Goal: Information Seeking & Learning: Learn about a topic

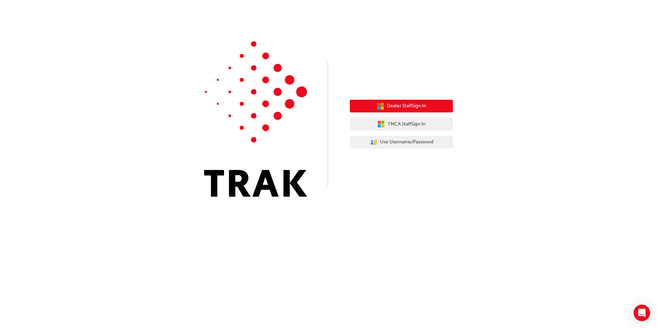
click at [401, 108] on span "Dealer Staff Sign In" at bounding box center [406, 106] width 39 height 8
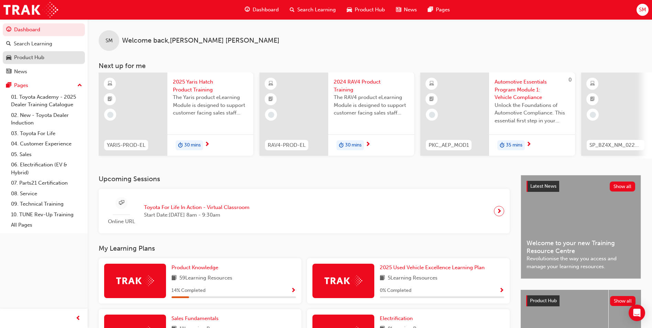
click at [59, 56] on div "Product Hub" at bounding box center [43, 57] width 75 height 9
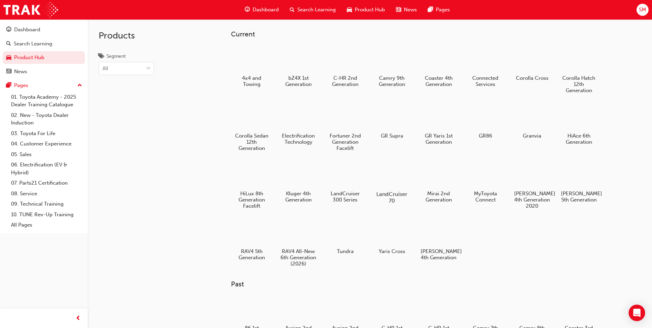
click at [393, 176] on div at bounding box center [392, 175] width 38 height 28
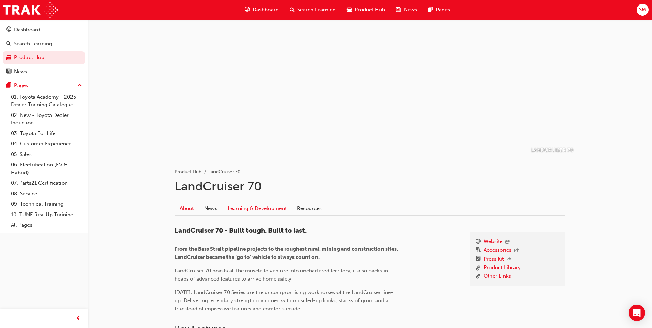
click at [257, 211] on link "Learning & Development" at bounding box center [256, 208] width 69 height 13
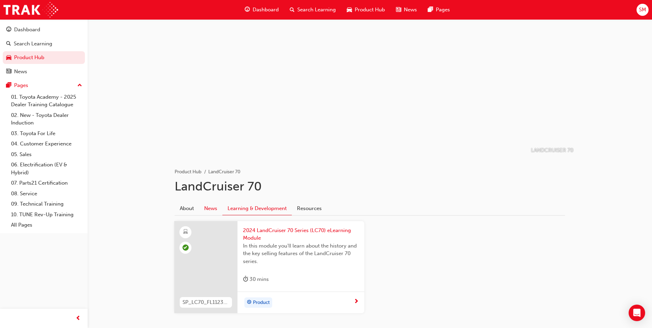
click at [219, 211] on link "News" at bounding box center [210, 208] width 23 height 13
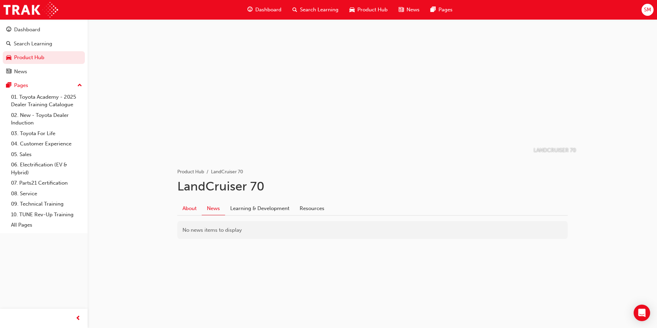
click at [194, 207] on link "About" at bounding box center [189, 208] width 24 height 13
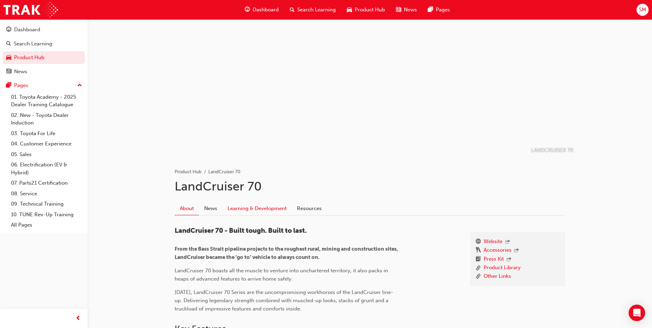
click at [245, 213] on link "Learning & Development" at bounding box center [256, 208] width 69 height 13
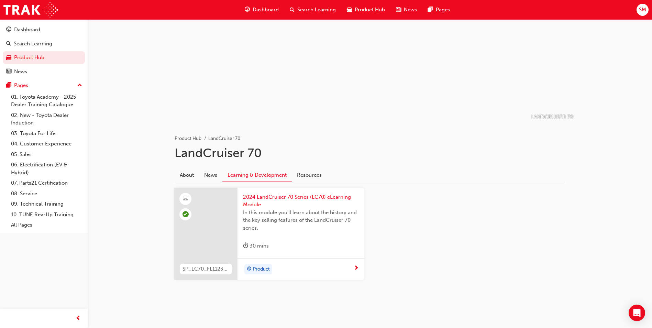
scroll to position [35, 0]
click at [352, 264] on div "Product" at bounding box center [298, 267] width 111 height 10
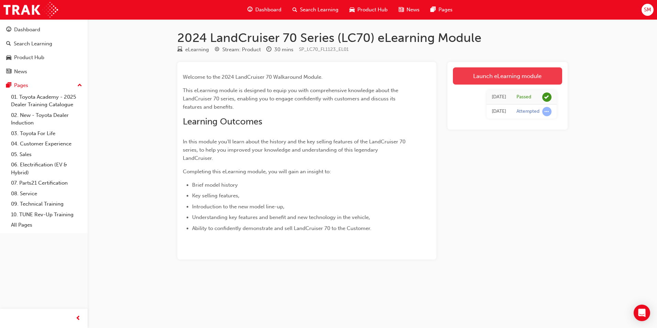
click at [508, 75] on link "Launch eLearning module" at bounding box center [507, 75] width 109 height 17
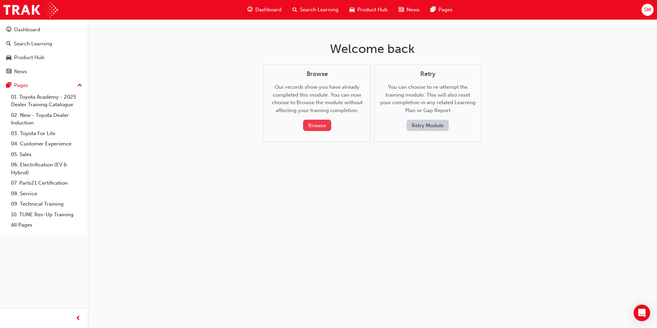
click at [318, 127] on button "Browse" at bounding box center [317, 125] width 28 height 11
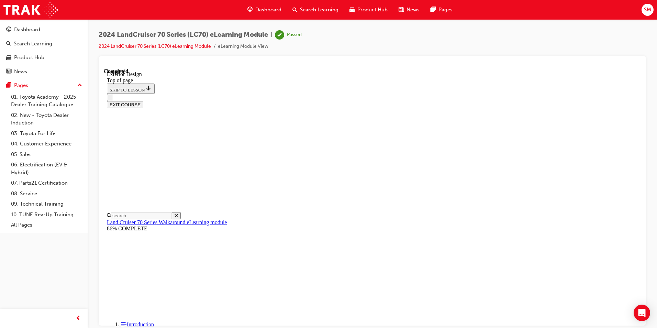
scroll to position [769, 0]
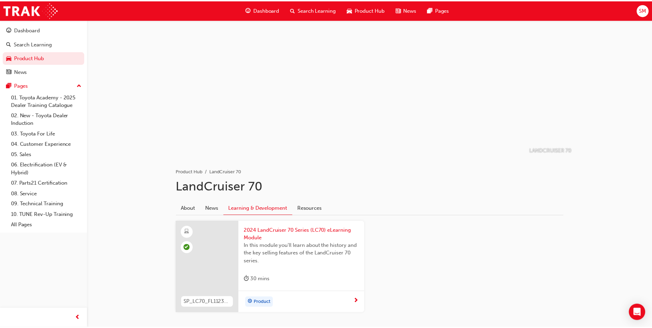
scroll to position [35, 0]
